Goal: Task Accomplishment & Management: Manage account settings

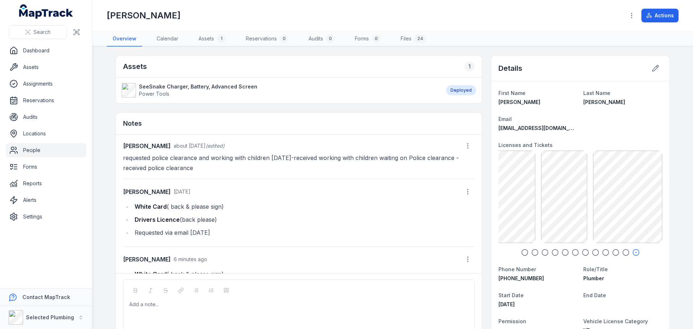
scroll to position [39, 0]
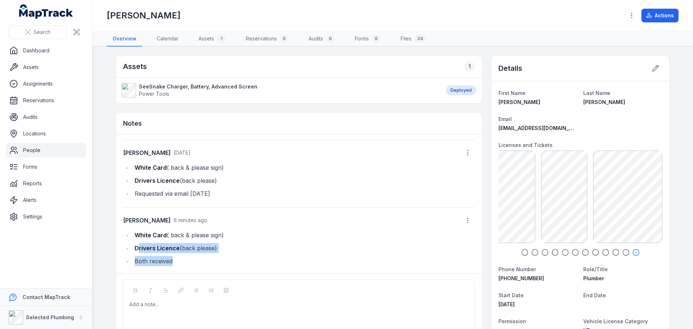
drag, startPoint x: 146, startPoint y: 251, endPoint x: 225, endPoint y: 255, distance: 79.5
click at [205, 254] on ul "White Card ( back & please sign) Drivers Licence (back please) Both received" at bounding box center [299, 248] width 352 height 36
drag, startPoint x: 239, startPoint y: 254, endPoint x: 236, endPoint y: 251, distance: 4.3
click at [240, 254] on ul "White Card ( back & please sign) Drivers Licence (back please) Both received" at bounding box center [299, 248] width 352 height 36
drag, startPoint x: 133, startPoint y: 235, endPoint x: 235, endPoint y: 237, distance: 101.5
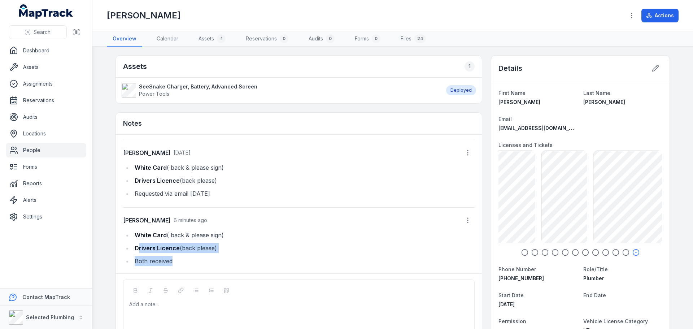
click at [234, 237] on li "White Card ( back & please sign)" at bounding box center [304, 235] width 342 height 10
click at [260, 247] on li "Drivers Licence (back please)" at bounding box center [304, 248] width 342 height 10
click at [524, 254] on icon "button" at bounding box center [524, 252] width 7 height 7
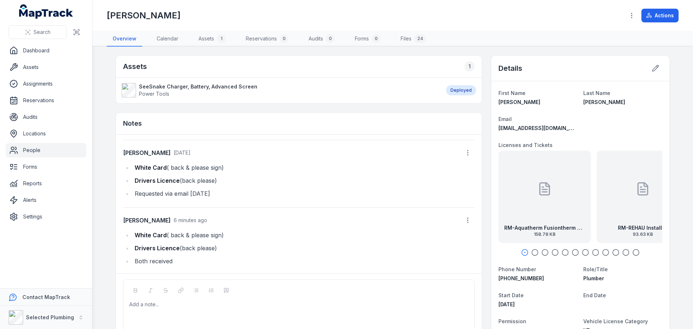
click at [534, 252] on icon "button" at bounding box center [535, 252] width 7 height 7
click at [542, 253] on icon "button" at bounding box center [545, 252] width 7 height 7
click at [553, 252] on icon "button" at bounding box center [555, 252] width 7 height 7
click at [567, 254] on div at bounding box center [581, 252] width 164 height 7
click at [564, 254] on icon "button" at bounding box center [565, 252] width 7 height 7
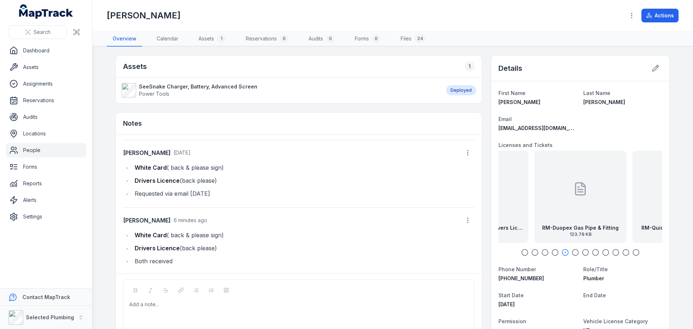
click at [572, 252] on icon "button" at bounding box center [575, 252] width 7 height 7
click at [582, 252] on icon "button" at bounding box center [585, 252] width 7 height 7
click at [592, 252] on icon "button" at bounding box center [595, 252] width 7 height 7
click at [605, 253] on icon "button" at bounding box center [605, 252] width 7 height 7
click at [597, 228] on strong "RM-Plumbing License back exp16.05.27" at bounding box center [580, 227] width 81 height 7
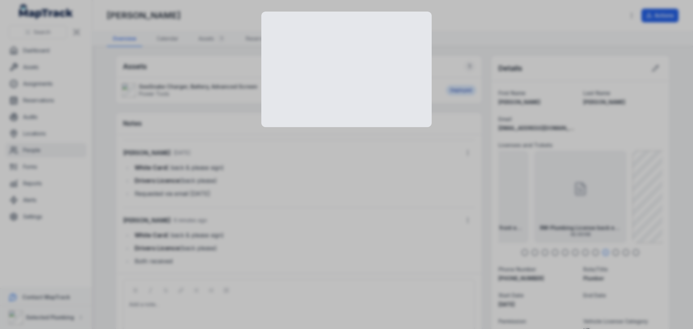
click at [596, 228] on div at bounding box center [346, 164] width 693 height 329
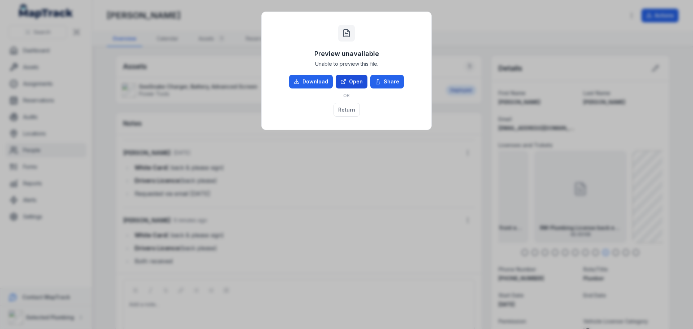
click at [348, 82] on link "Open" at bounding box center [352, 82] width 32 height 14
click at [353, 80] on link "Open" at bounding box center [352, 82] width 32 height 14
click at [344, 111] on button "Return" at bounding box center [347, 110] width 26 height 14
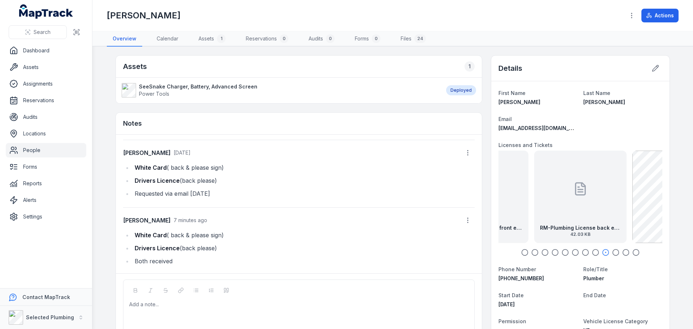
click at [615, 252] on icon "button" at bounding box center [615, 252] width 7 height 7
click at [623, 252] on icon "button" at bounding box center [626, 252] width 7 height 7
click at [634, 254] on icon "button" at bounding box center [636, 252] width 7 height 7
click at [656, 67] on icon at bounding box center [656, 68] width 6 height 6
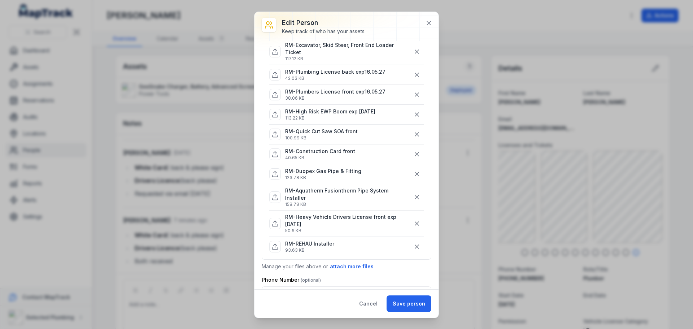
scroll to position [144, 0]
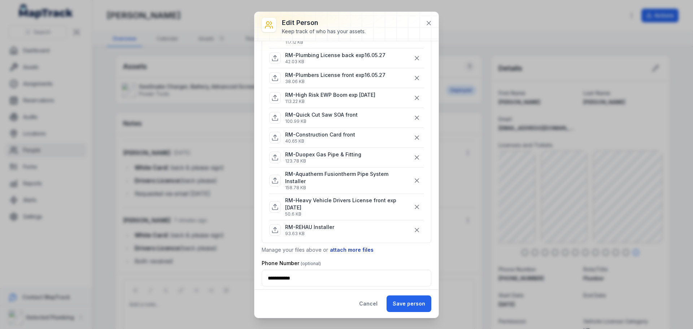
click at [358, 252] on button "attach more files" at bounding box center [352, 250] width 44 height 8
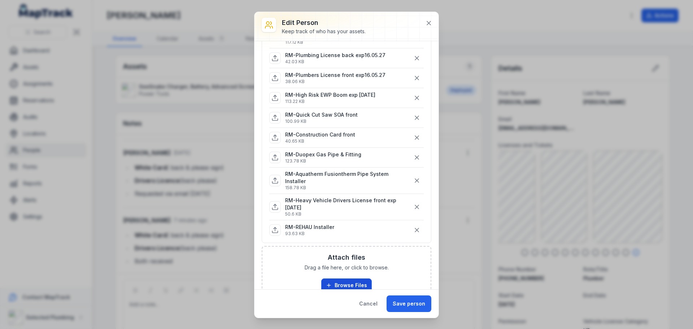
click at [340, 282] on button "Browse Files" at bounding box center [346, 285] width 51 height 14
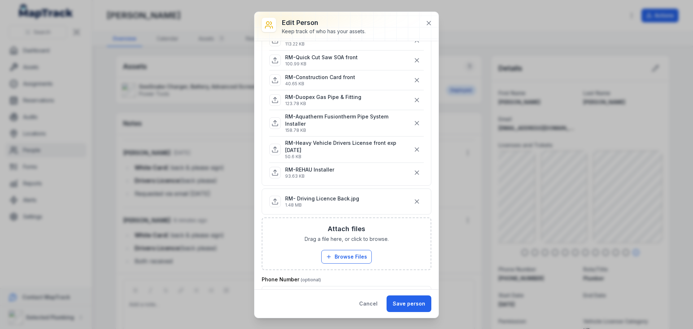
scroll to position [289, 0]
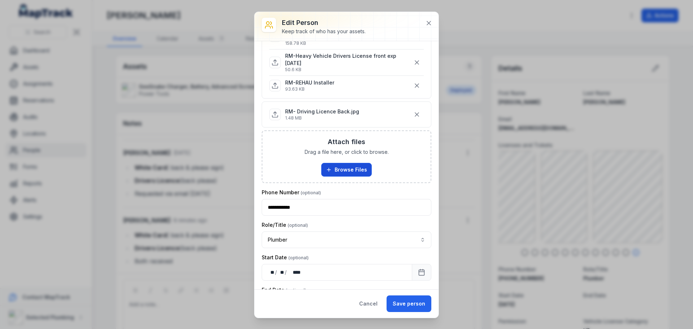
click at [342, 172] on button "Browse Files" at bounding box center [346, 170] width 51 height 14
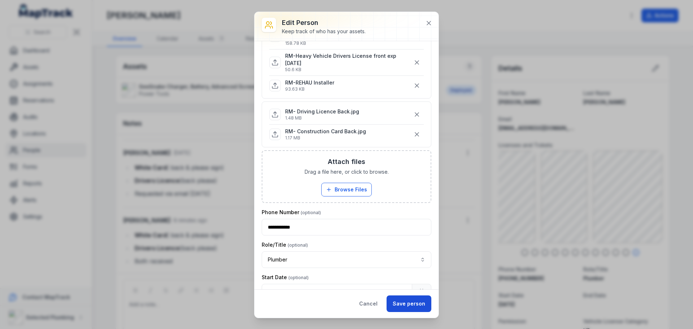
click at [411, 302] on button "Save person" at bounding box center [409, 303] width 45 height 17
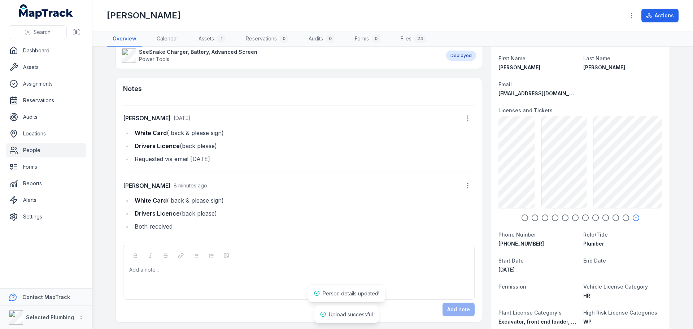
scroll to position [72, 0]
